Goal: Complete application form

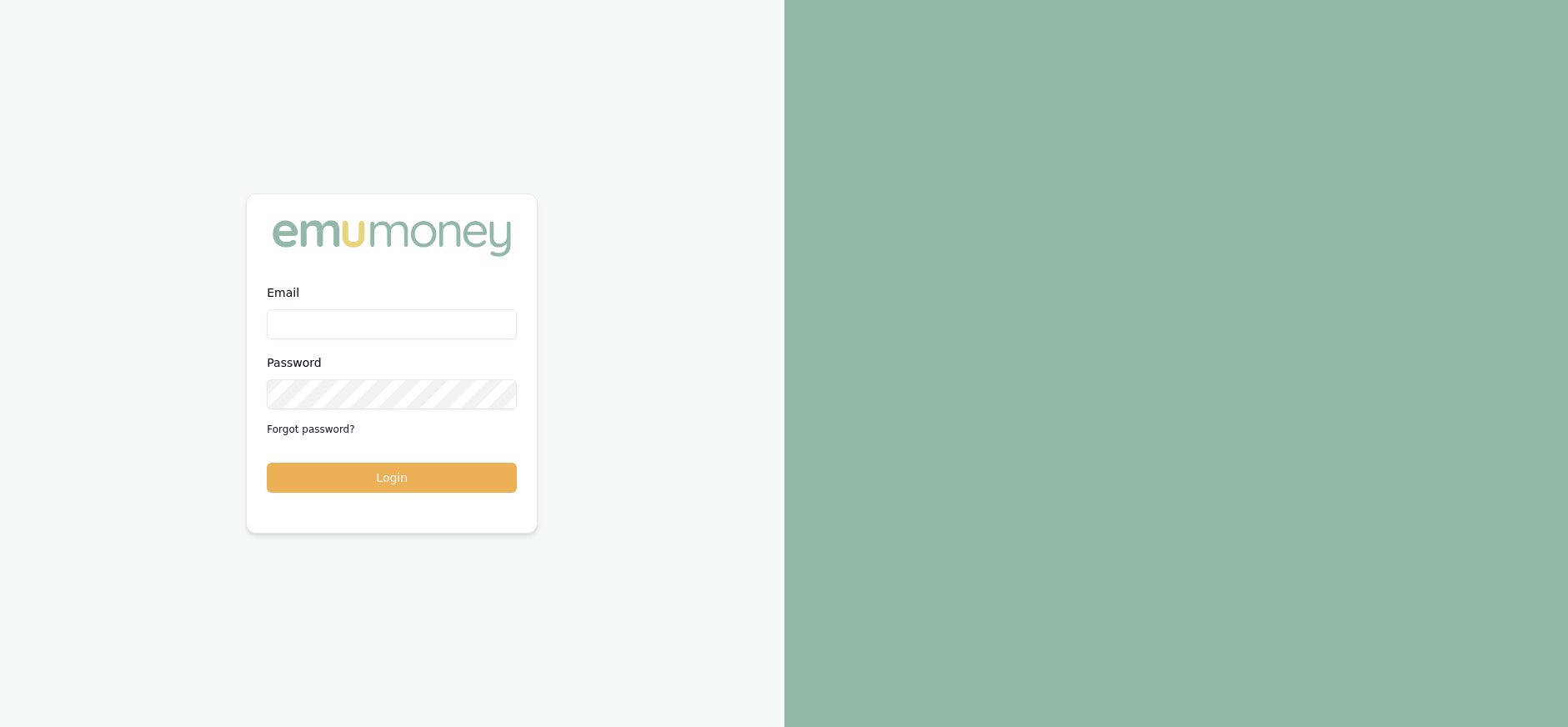
click at [382, 325] on input "Email" at bounding box center [391, 324] width 250 height 30
type input "[PERSON_NAME][EMAIL_ADDRESS][DOMAIN_NAME]"
click at [266, 463] on button "Login" at bounding box center [391, 478] width 250 height 30
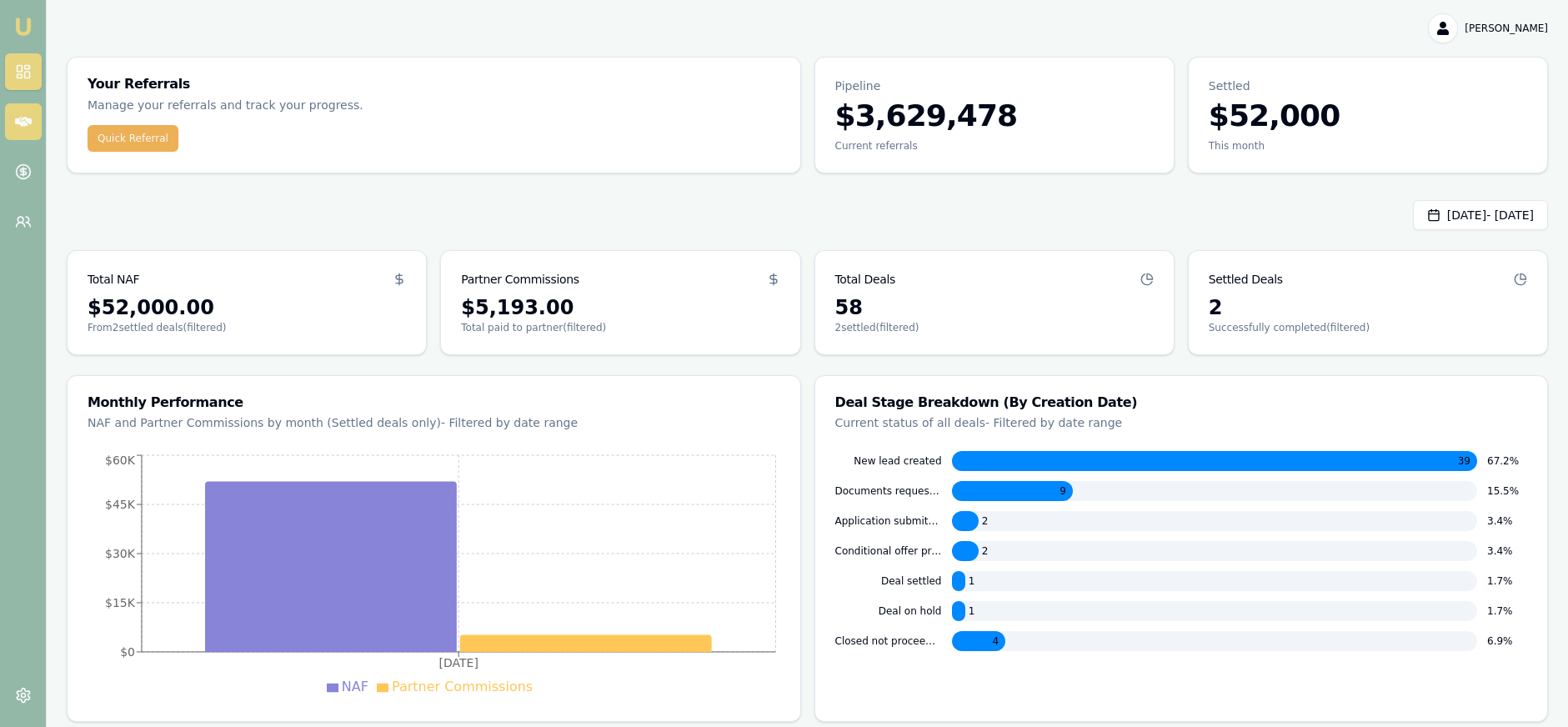
click at [42, 126] on nav "Emu Money" at bounding box center [23, 126] width 45 height 254
click at [37, 126] on link at bounding box center [23, 122] width 36 height 36
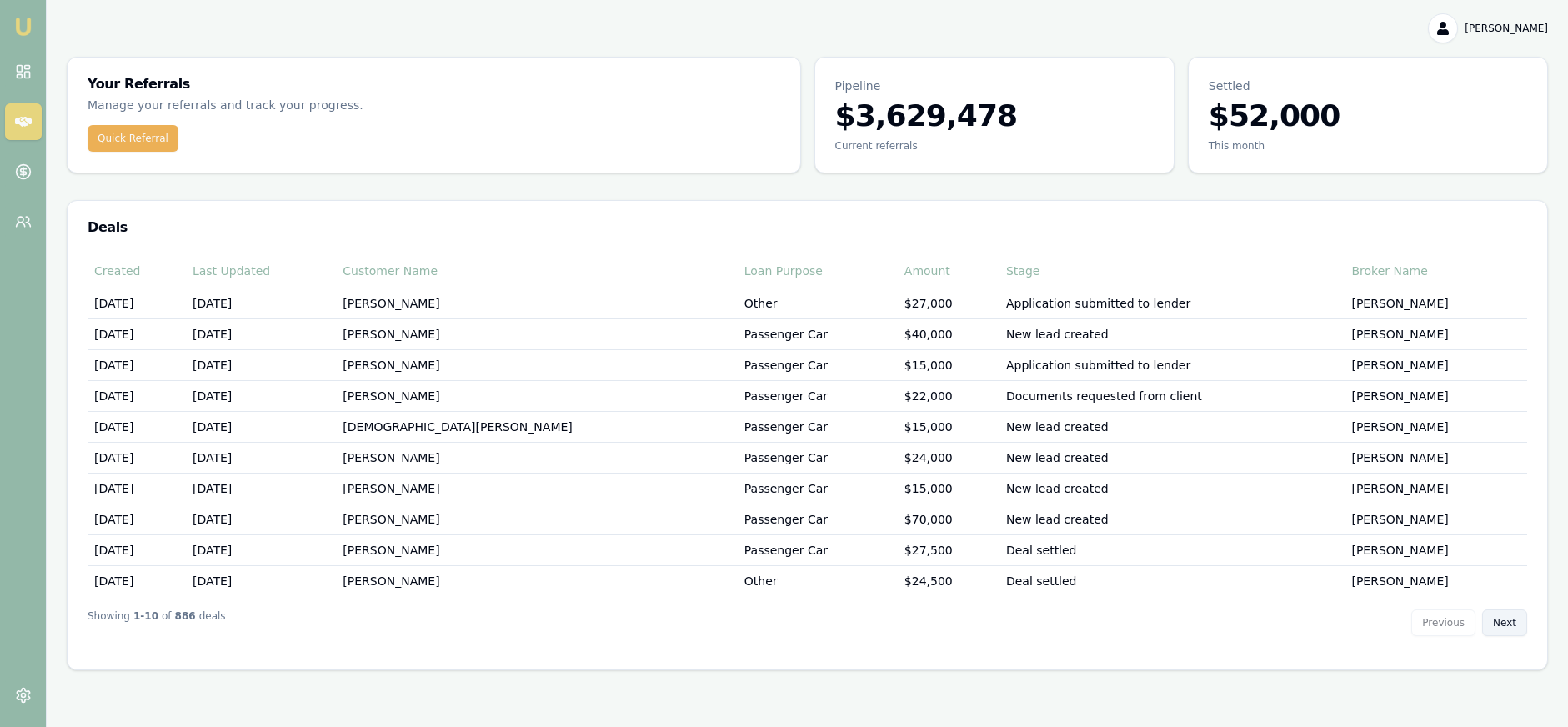
click at [1510, 622] on button "Next" at bounding box center [1503, 622] width 45 height 26
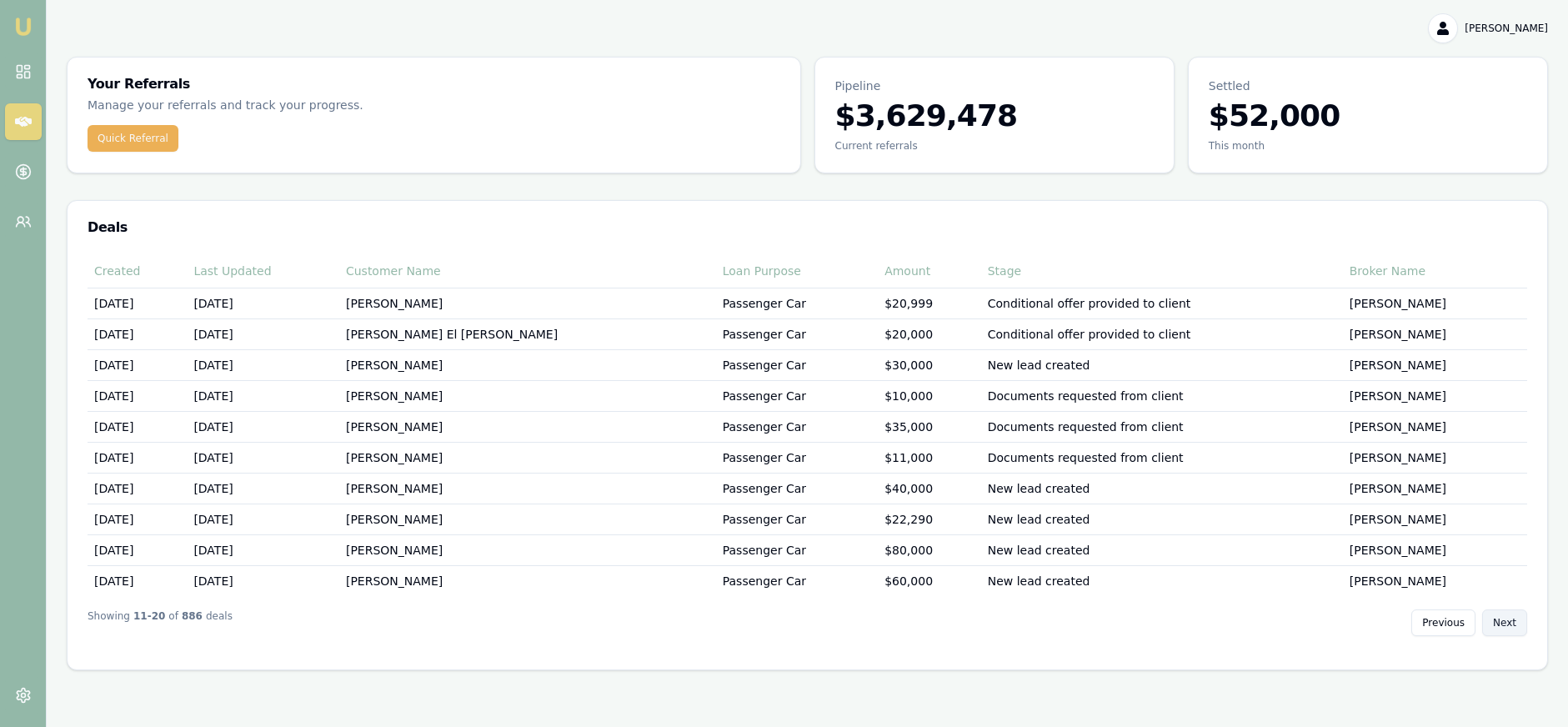
click at [1510, 622] on button "Next" at bounding box center [1503, 622] width 45 height 26
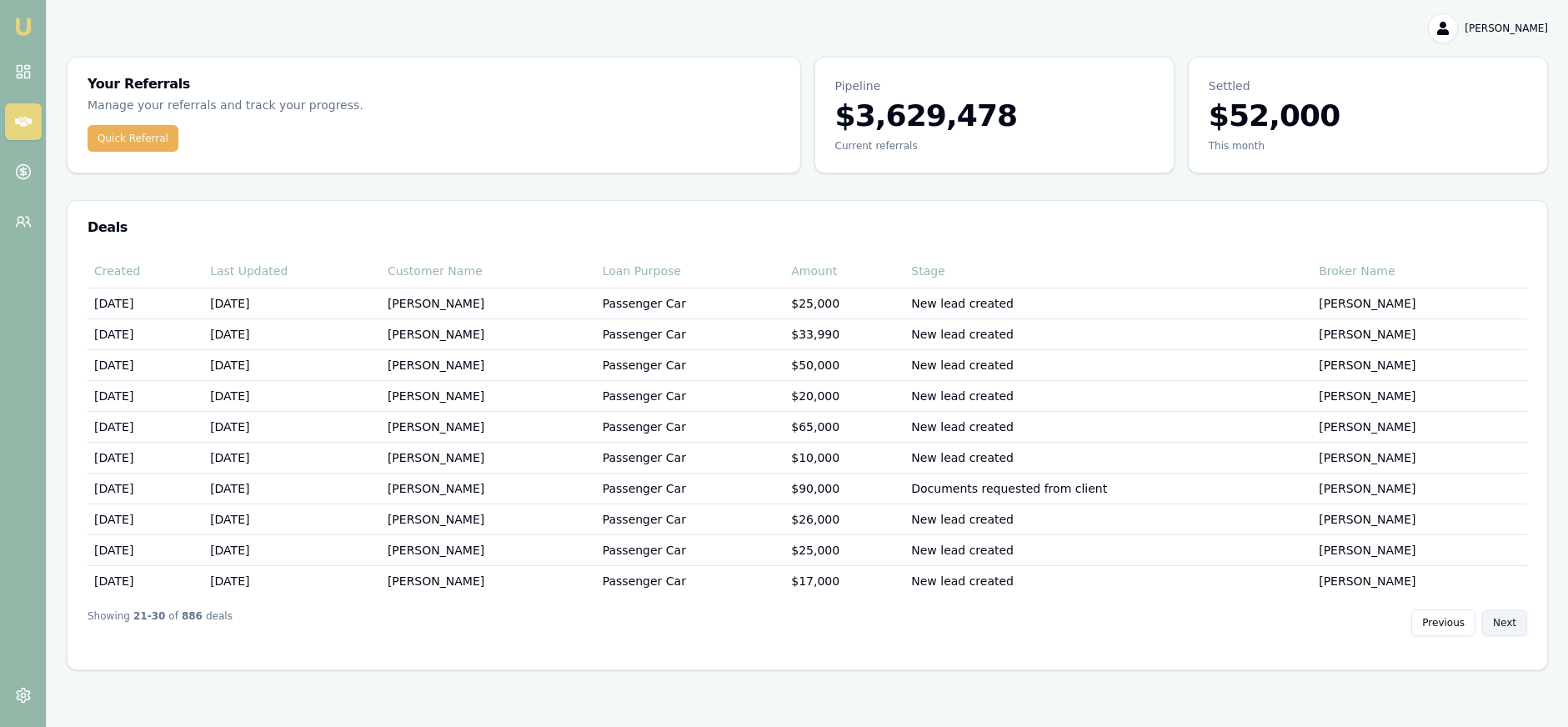
click at [1510, 622] on button "Next" at bounding box center [1503, 622] width 45 height 26
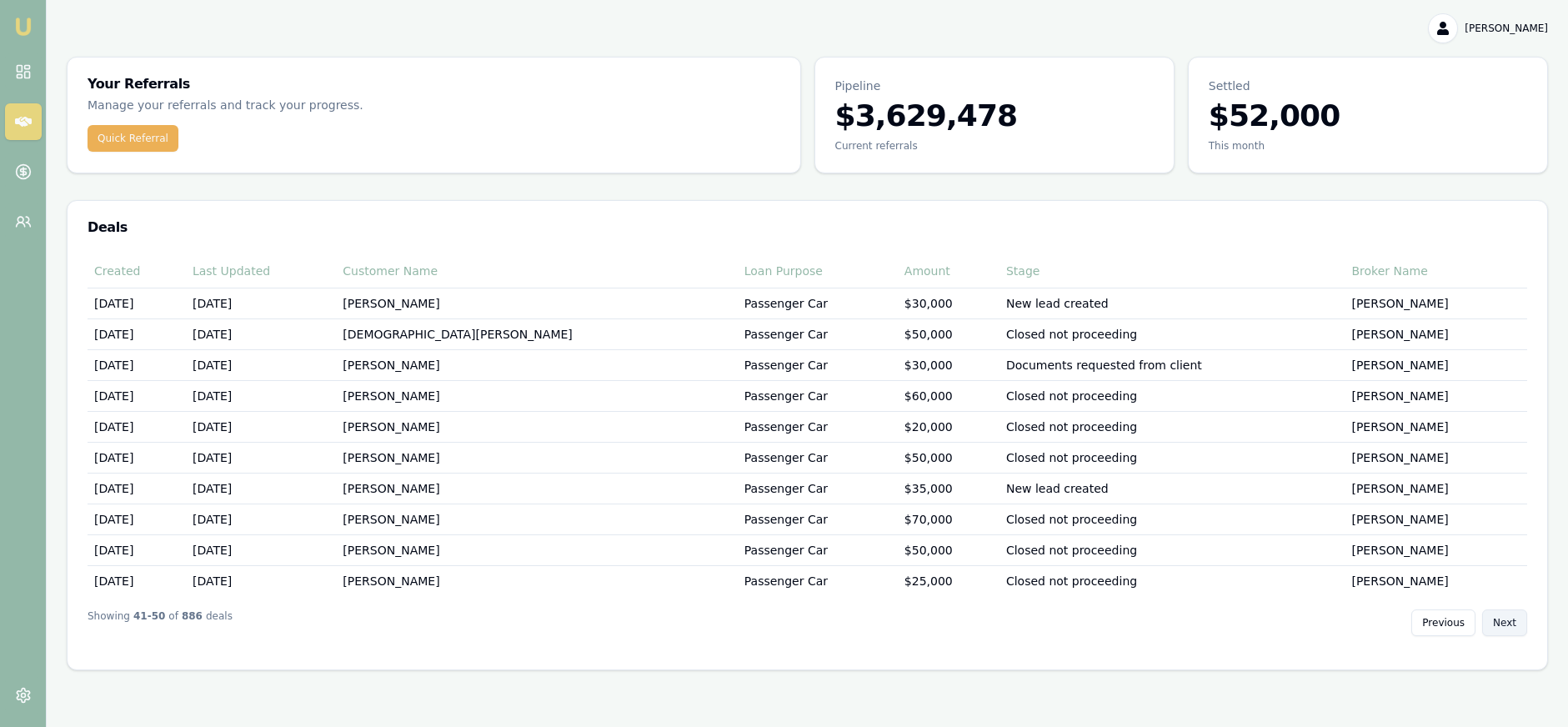
click at [1510, 622] on button "Next" at bounding box center [1503, 622] width 45 height 26
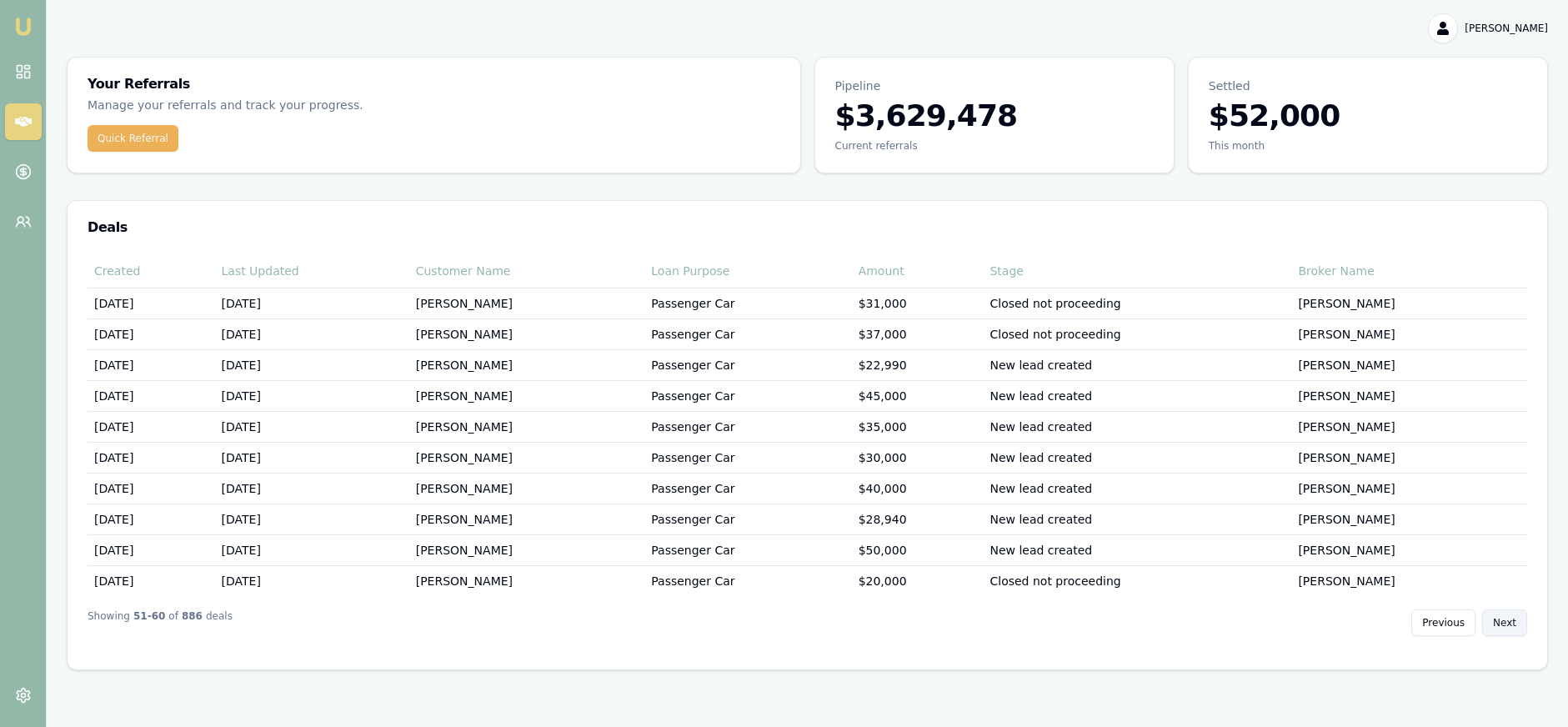
click at [1510, 622] on button "Next" at bounding box center [1503, 622] width 45 height 26
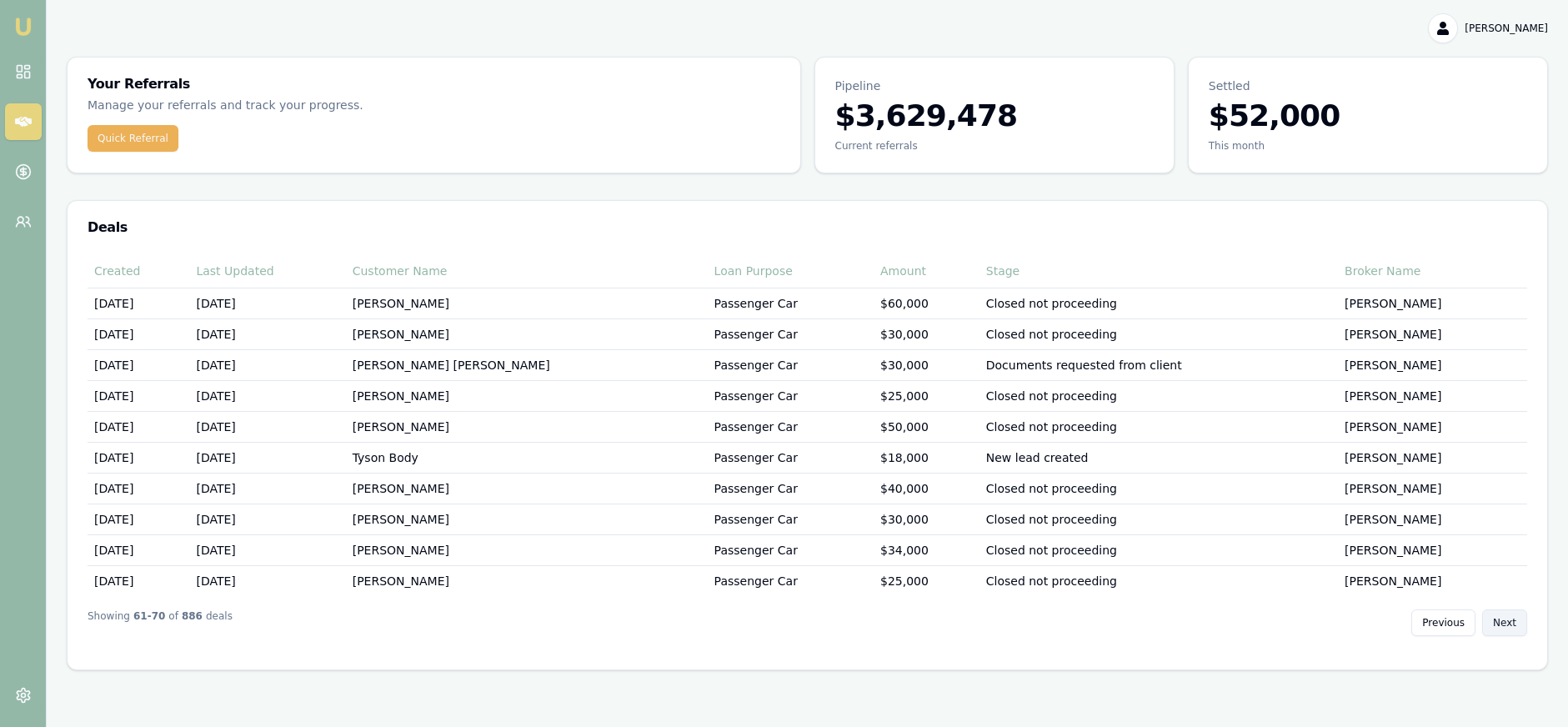
click at [1510, 622] on button "Next" at bounding box center [1503, 622] width 45 height 26
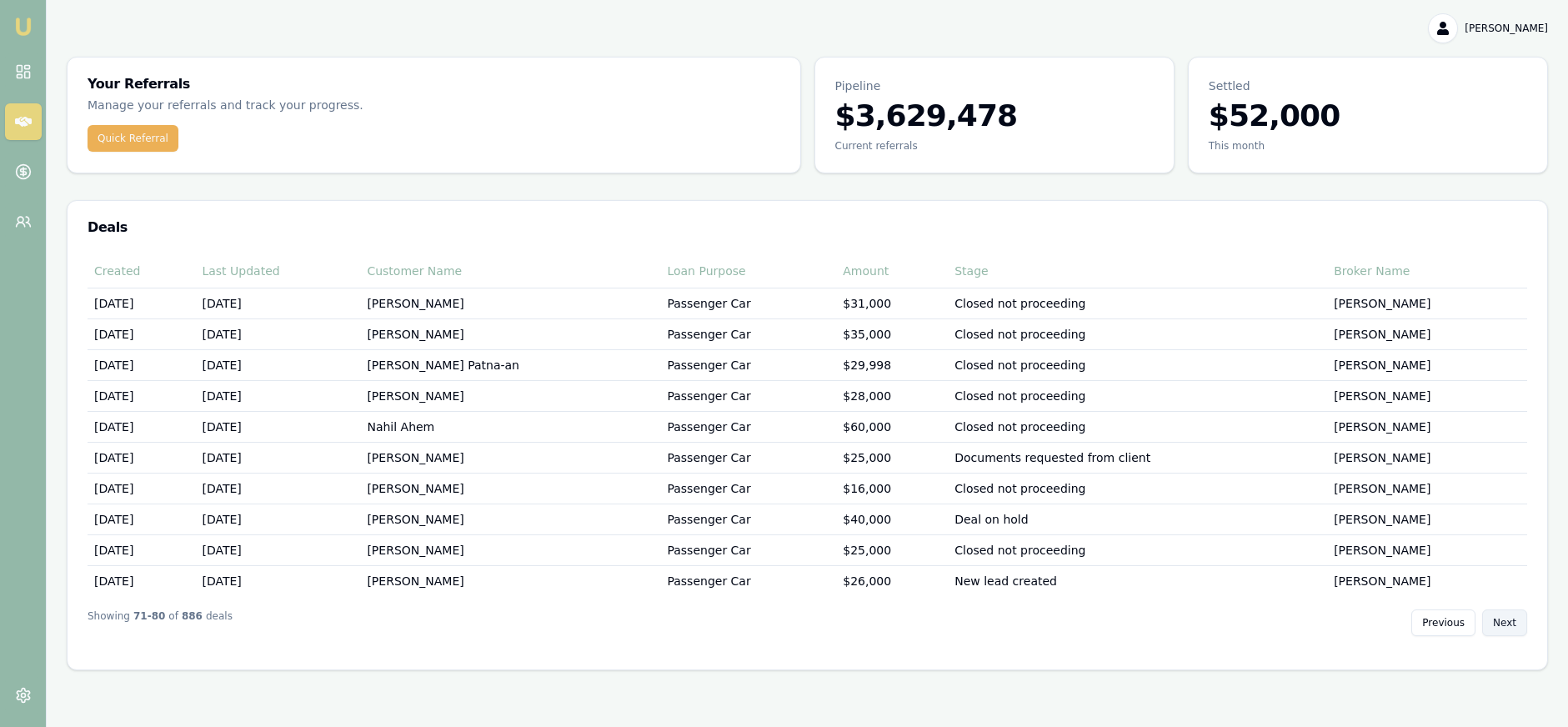
click at [1510, 622] on button "Next" at bounding box center [1503, 622] width 45 height 26
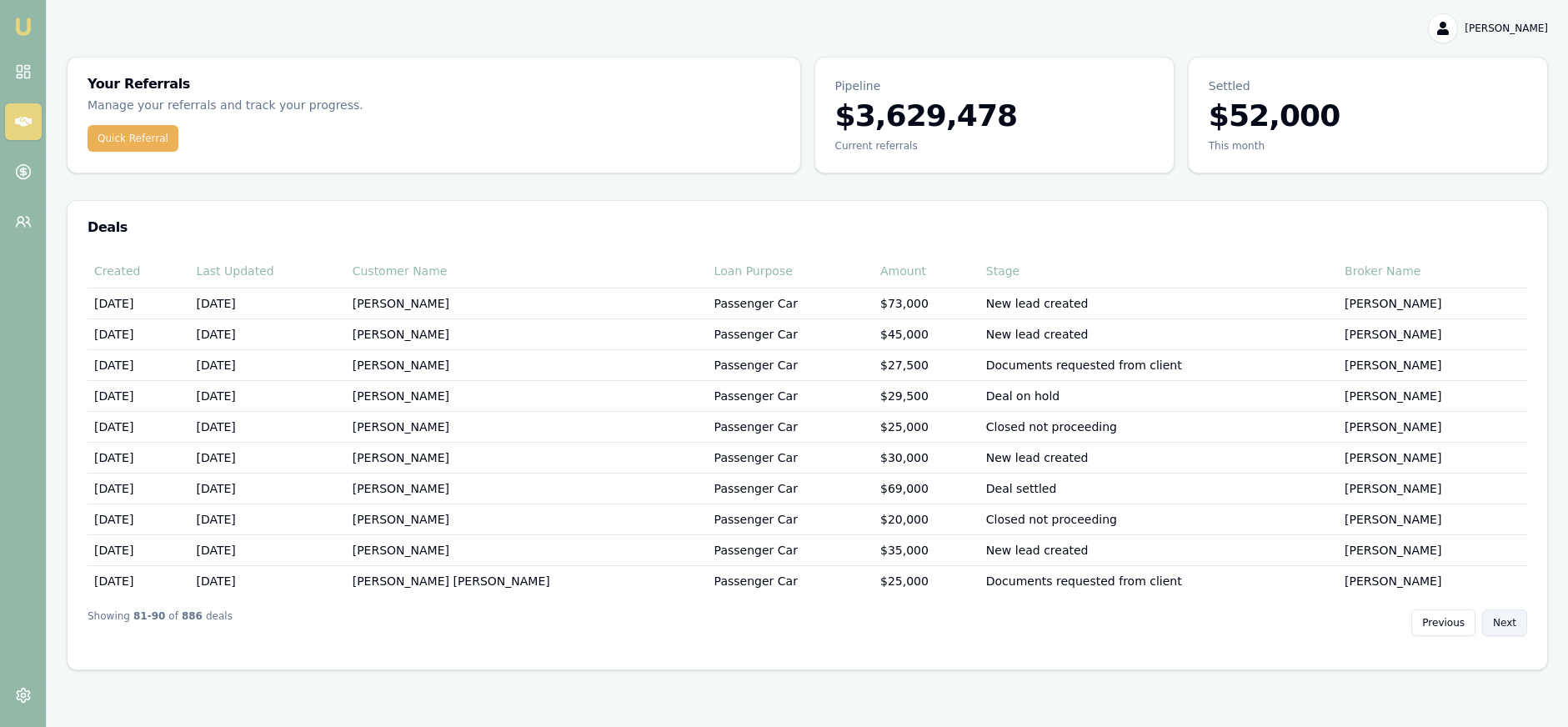
click at [1510, 622] on button "Next" at bounding box center [1503, 622] width 45 height 26
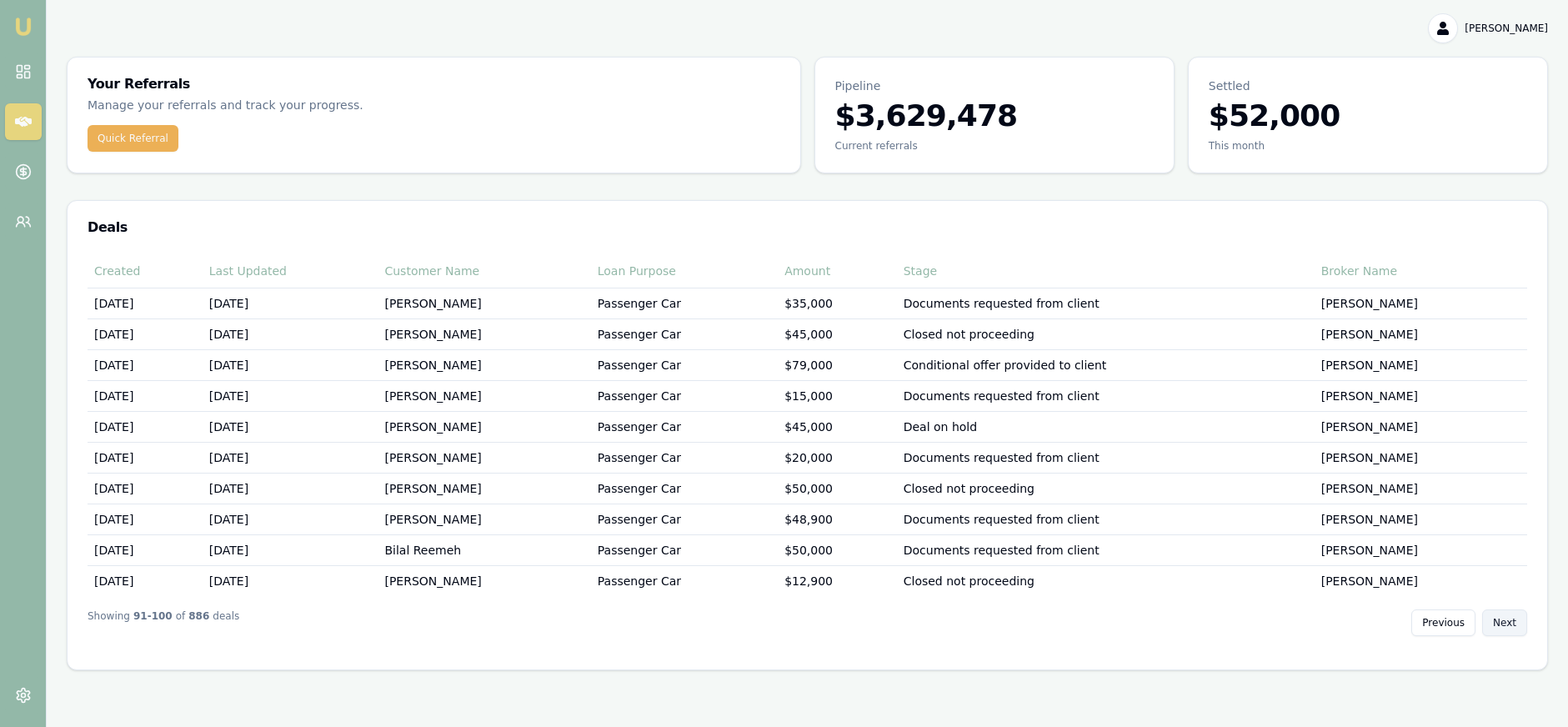
click at [1510, 622] on button "Next" at bounding box center [1503, 622] width 45 height 26
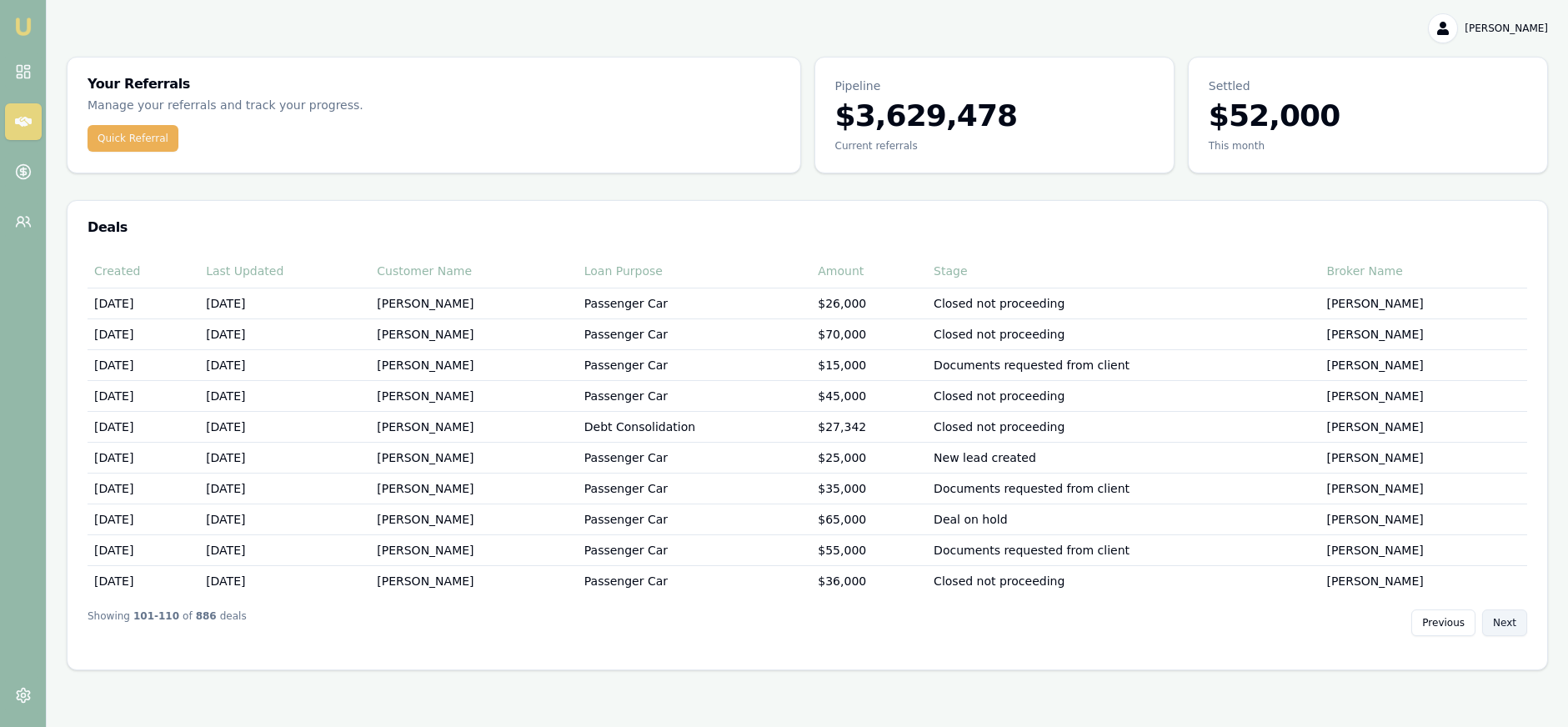
click at [1510, 622] on button "Next" at bounding box center [1503, 622] width 45 height 26
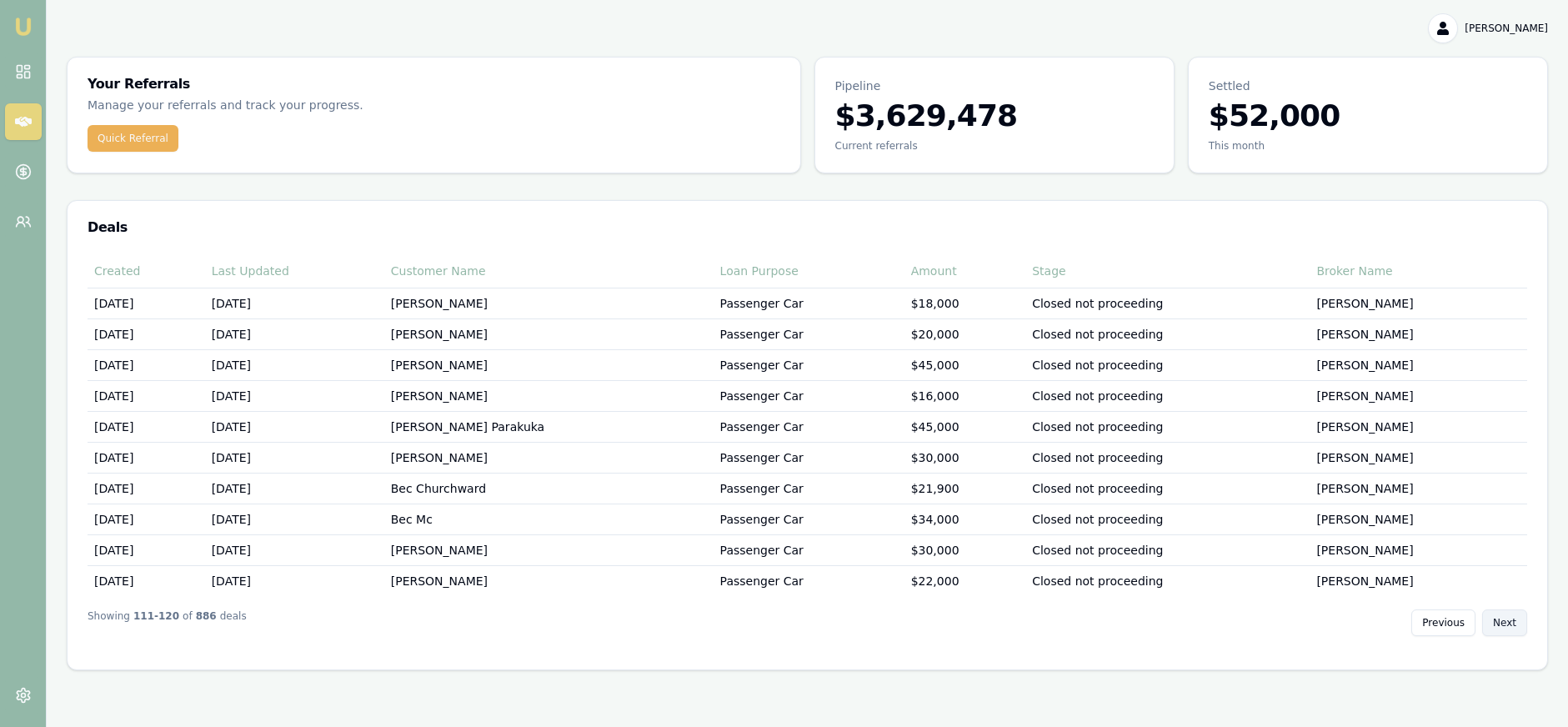
click at [1510, 622] on button "Next" at bounding box center [1503, 622] width 45 height 26
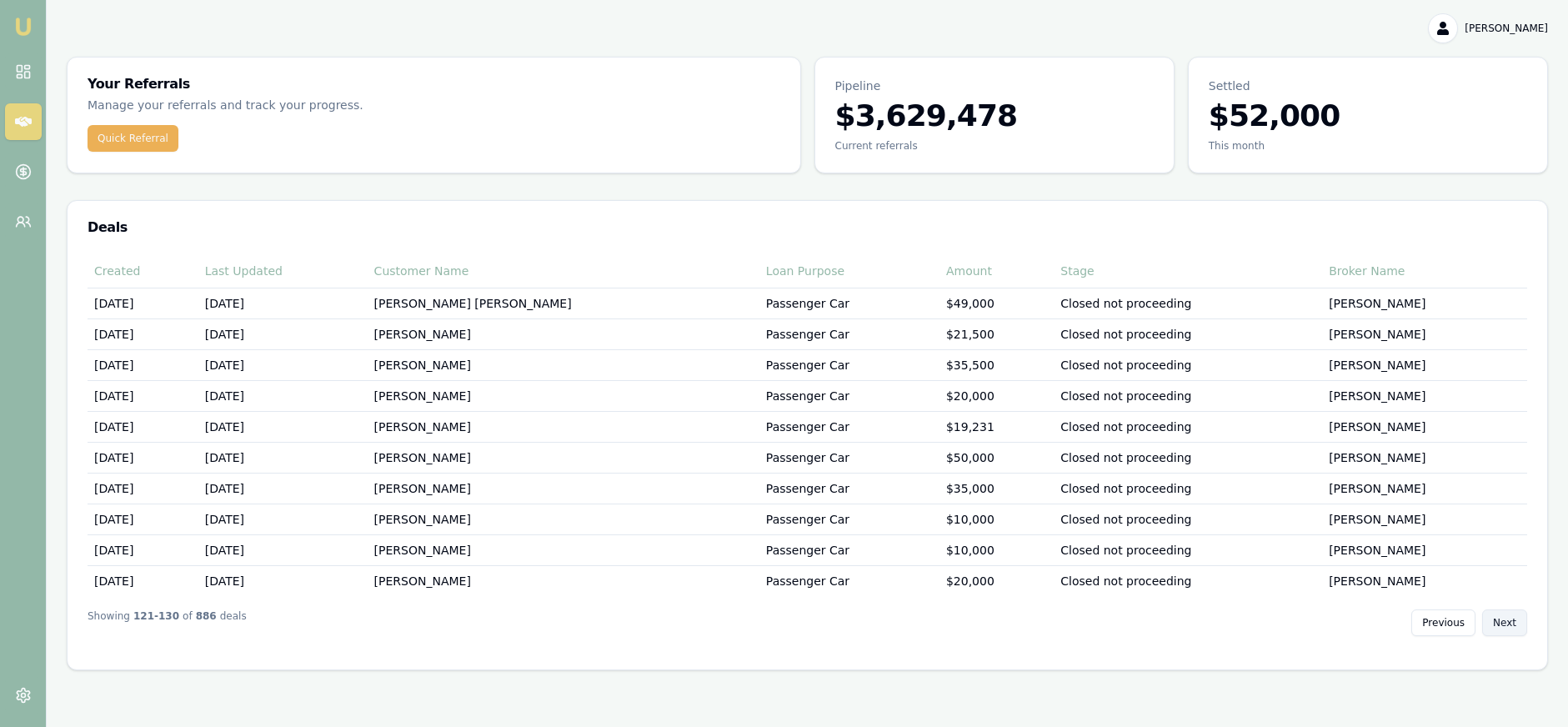
click at [1510, 622] on button "Next" at bounding box center [1503, 622] width 45 height 26
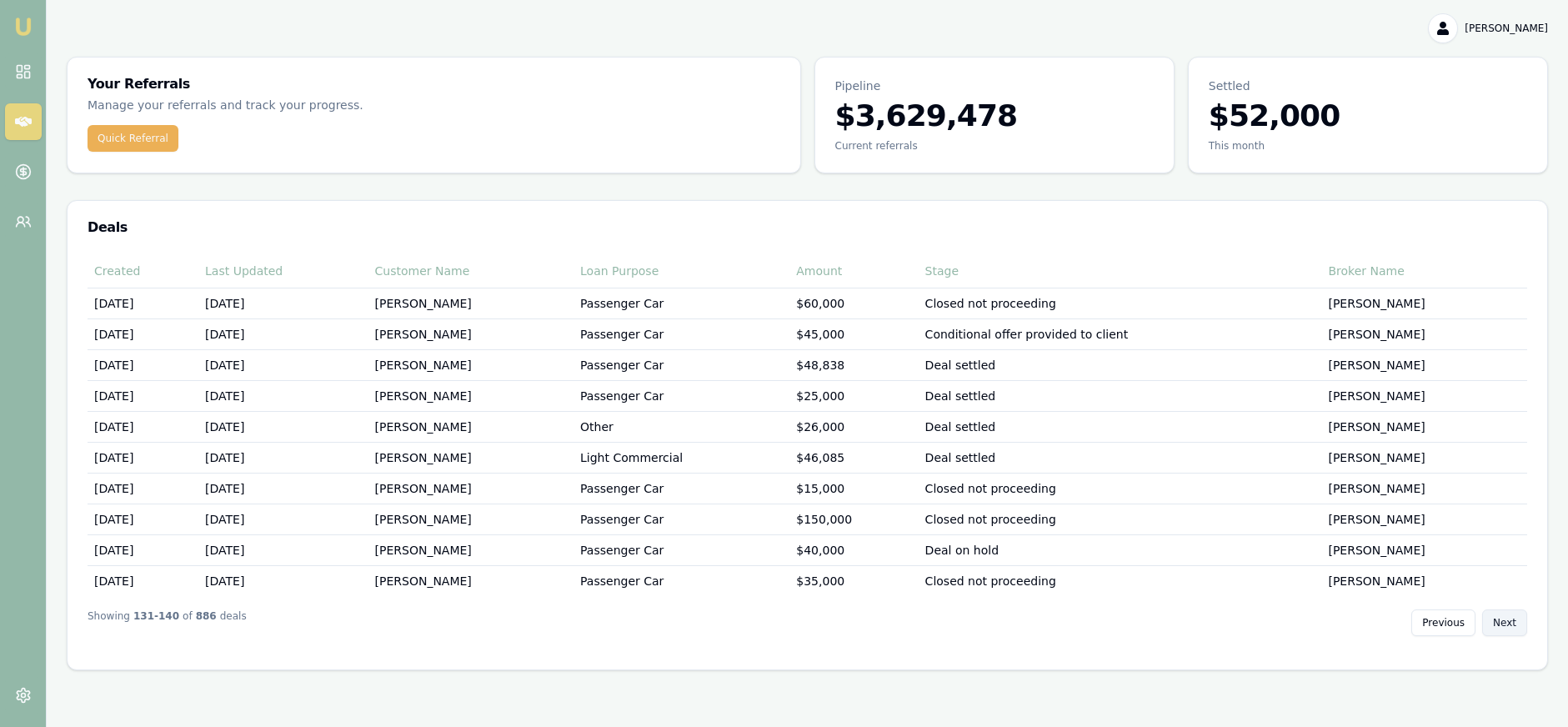
click at [1510, 622] on button "Next" at bounding box center [1503, 622] width 45 height 26
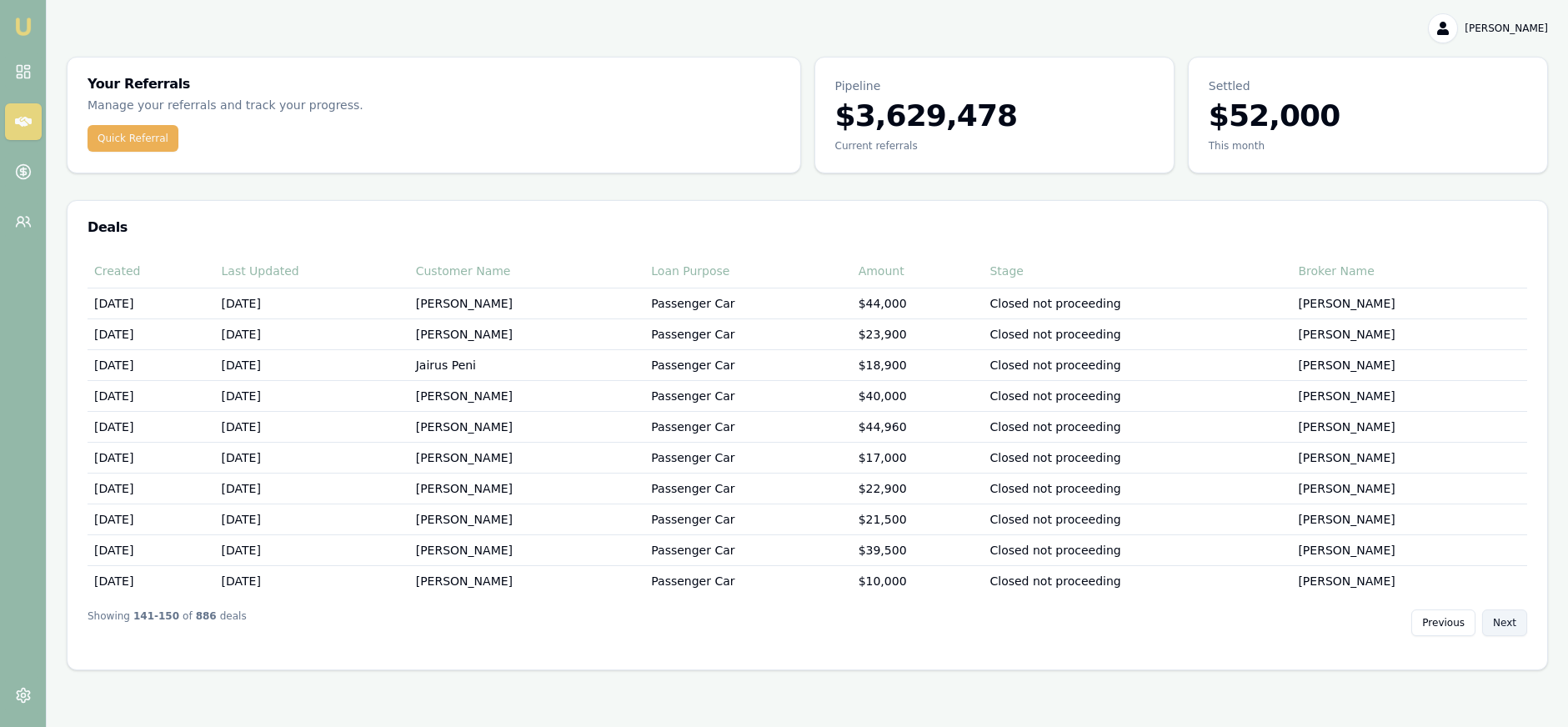
click at [1510, 622] on button "Next" at bounding box center [1503, 622] width 45 height 26
